Goal: Information Seeking & Learning: Learn about a topic

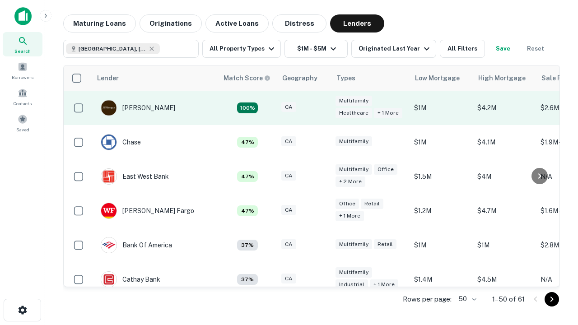
click at [321, 108] on div "CA" at bounding box center [303, 108] width 45 height 12
